Goal: Find specific page/section: Find specific page/section

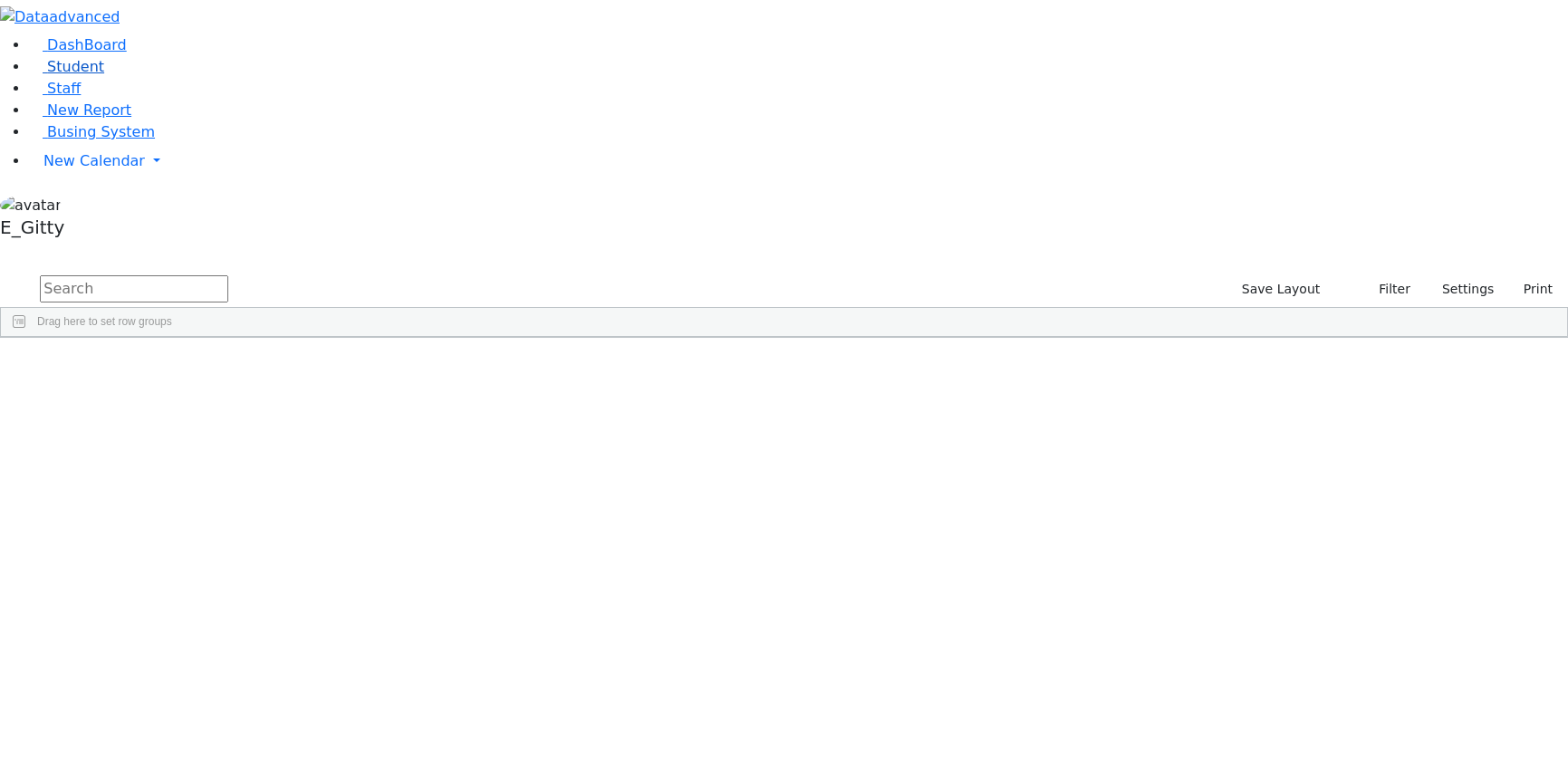
click at [105, 75] on link "Student" at bounding box center [66, 66] width 75 height 17
click at [228, 275] on input "text" at bounding box center [133, 289] width 189 height 28
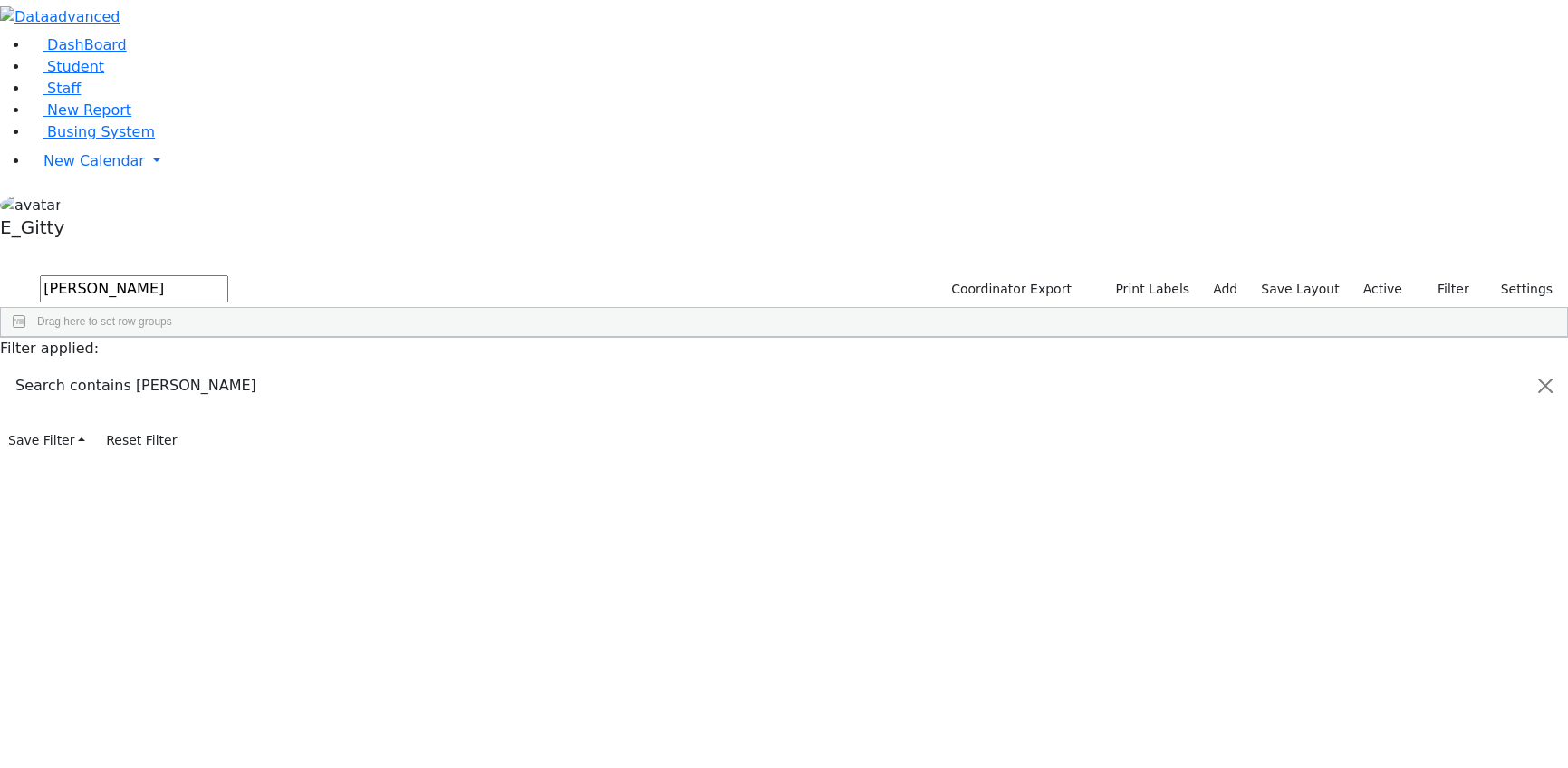
type input "[PERSON_NAME]"
click at [302, 415] on div "Roizy" at bounding box center [251, 426] width 102 height 25
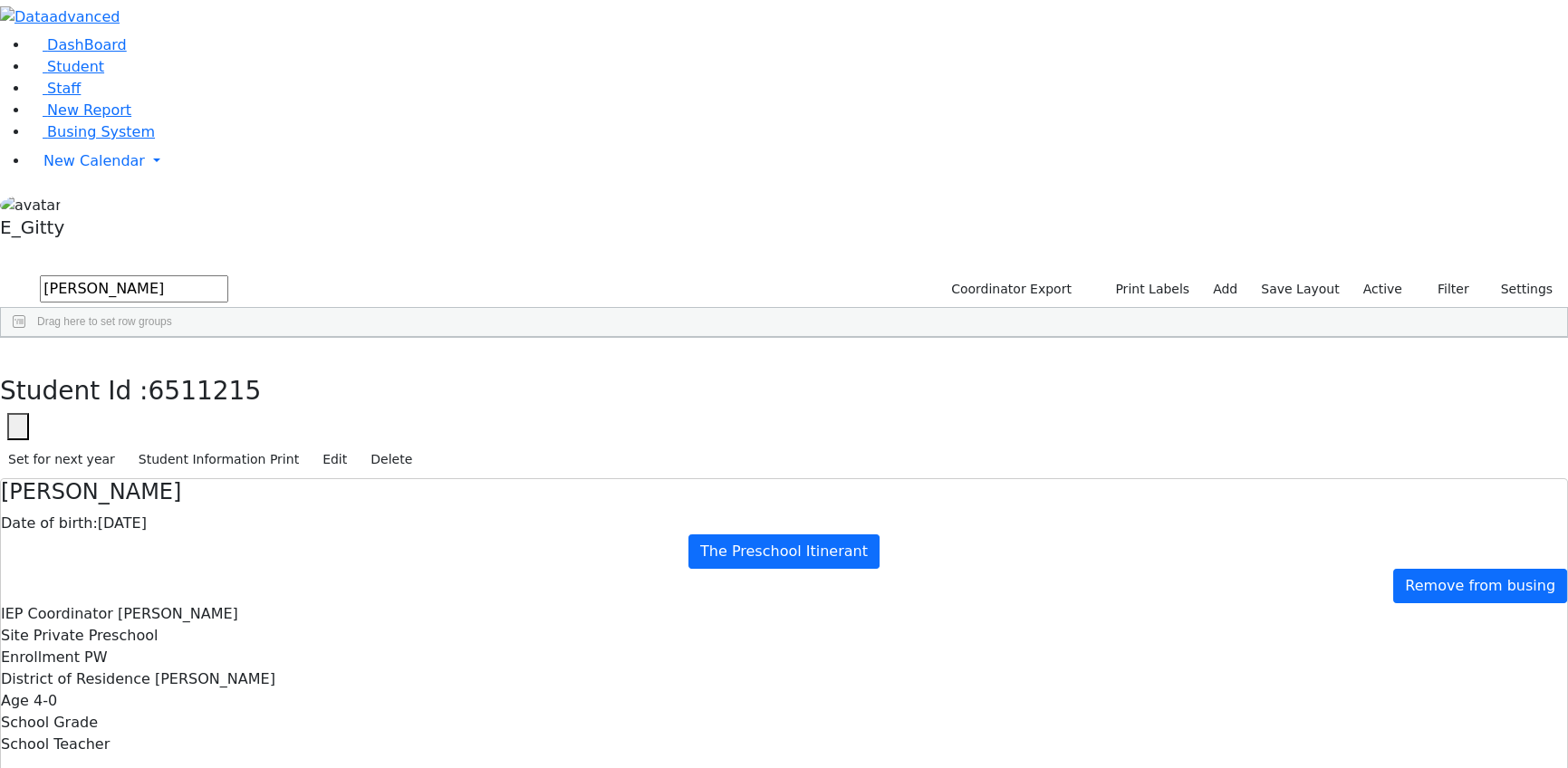
click at [27, 338] on button "button" at bounding box center [13, 356] width 27 height 38
